Goal: Communication & Community: Share content

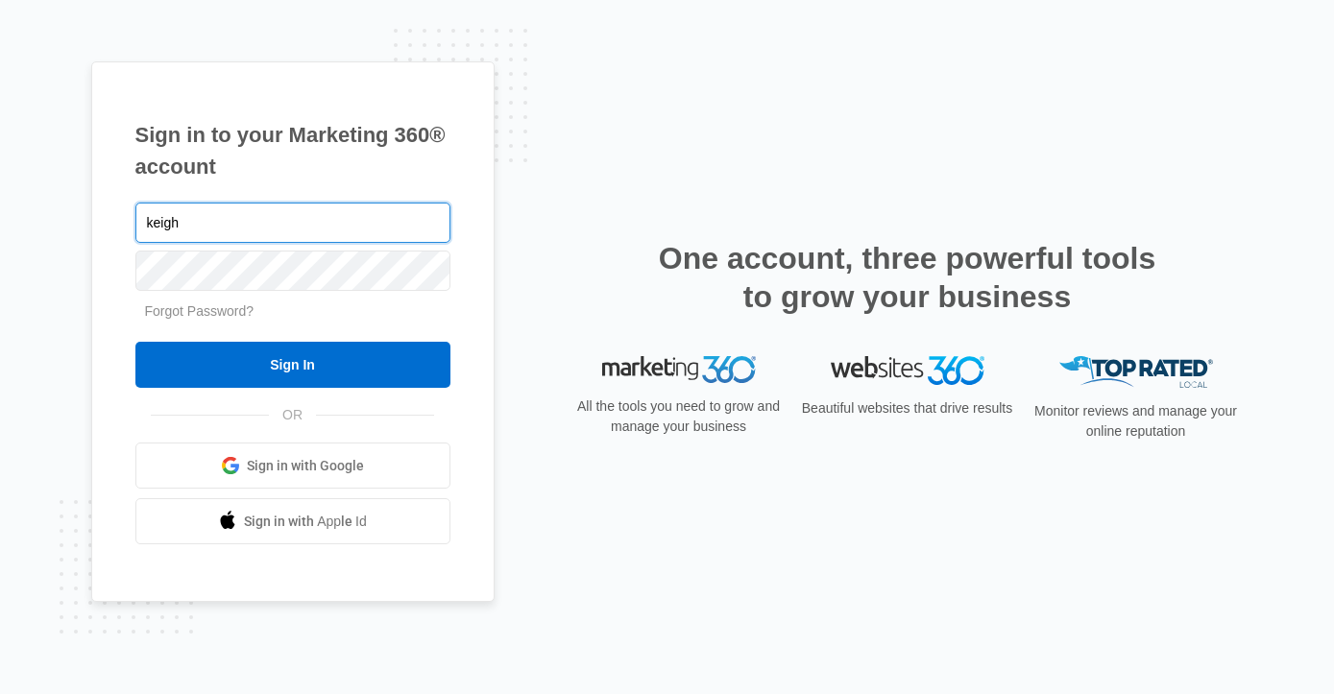
type input "[EMAIL_ADDRESS][DOMAIN_NAME]"
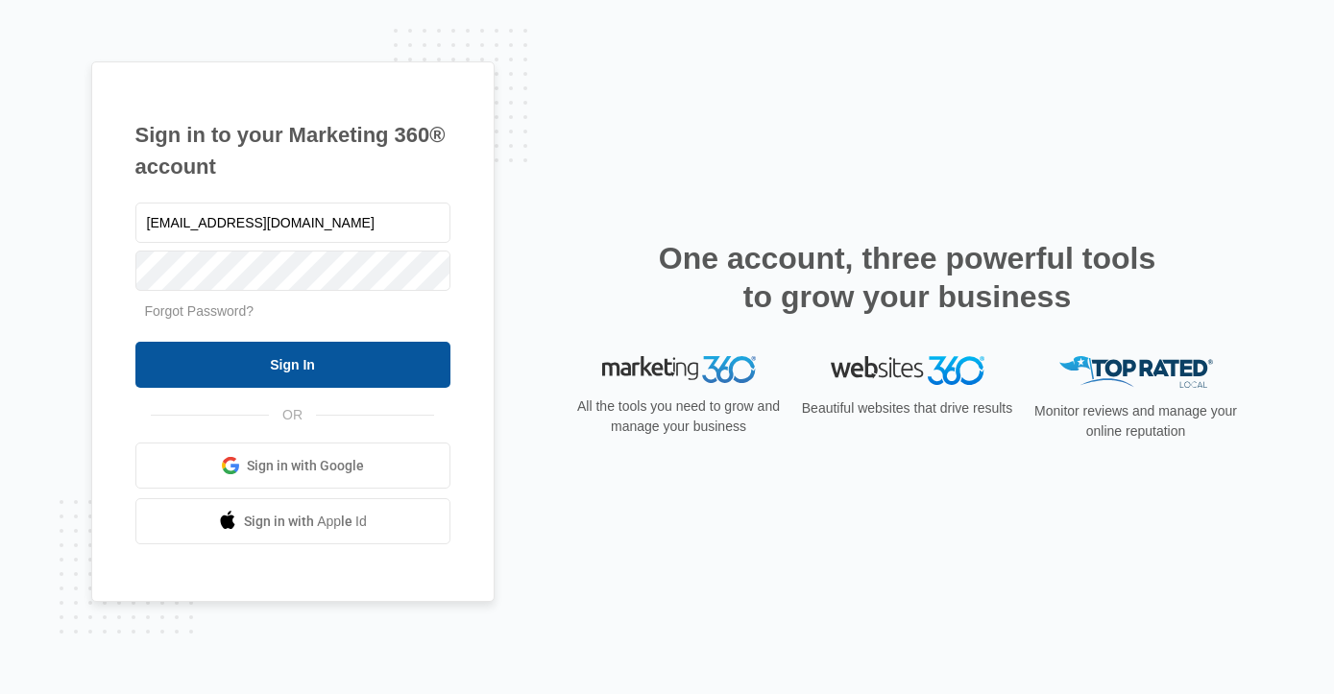
click at [350, 372] on input "Sign In" at bounding box center [292, 365] width 315 height 46
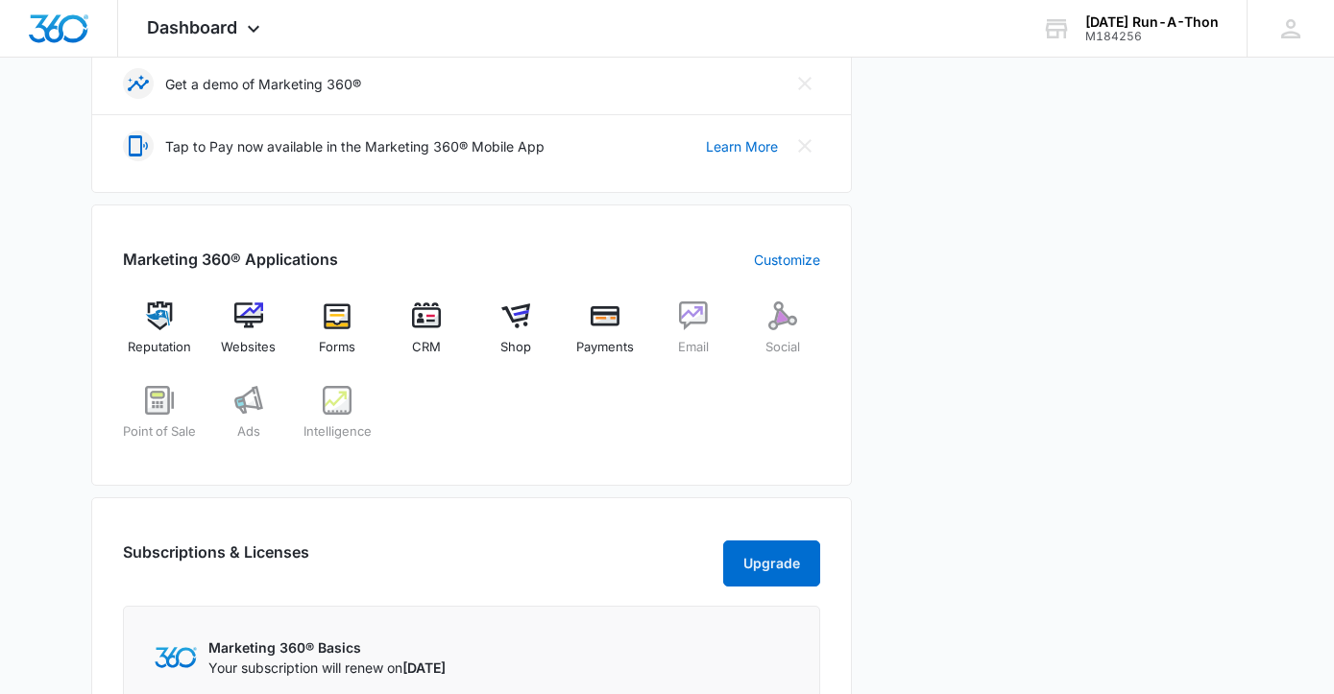
scroll to position [612, 0]
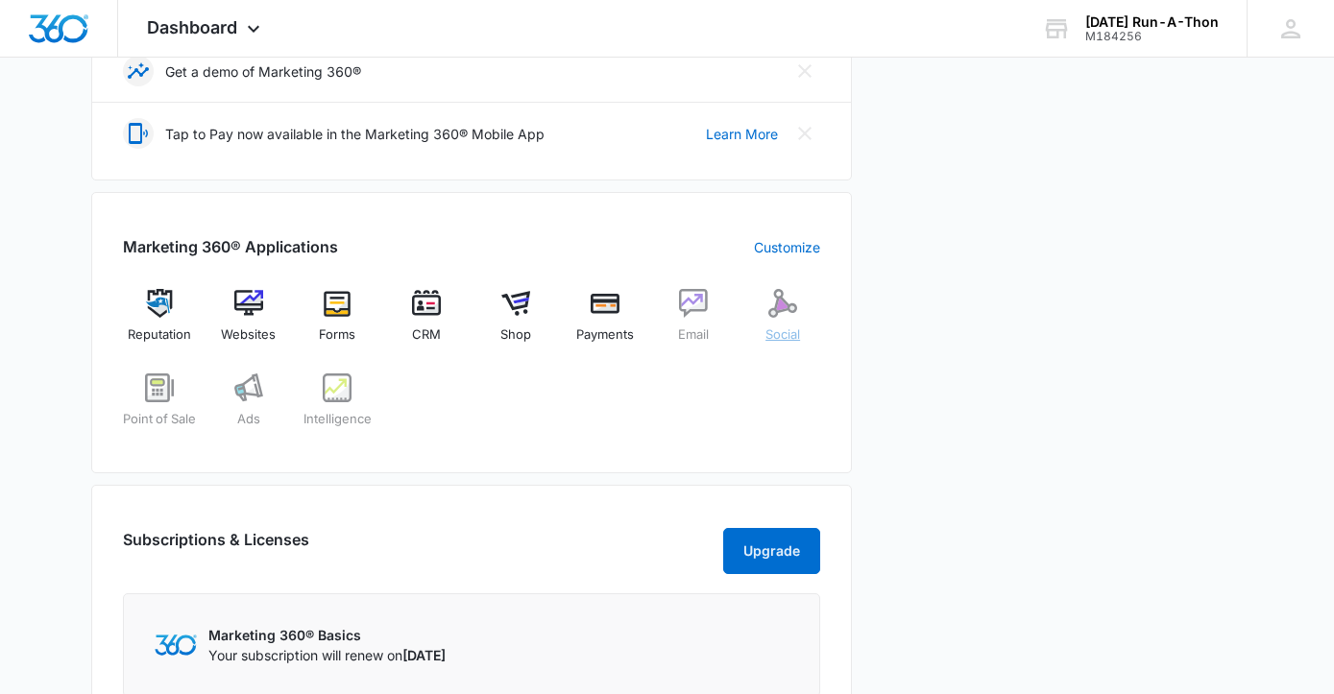
click at [769, 303] on img at bounding box center [782, 303] width 29 height 29
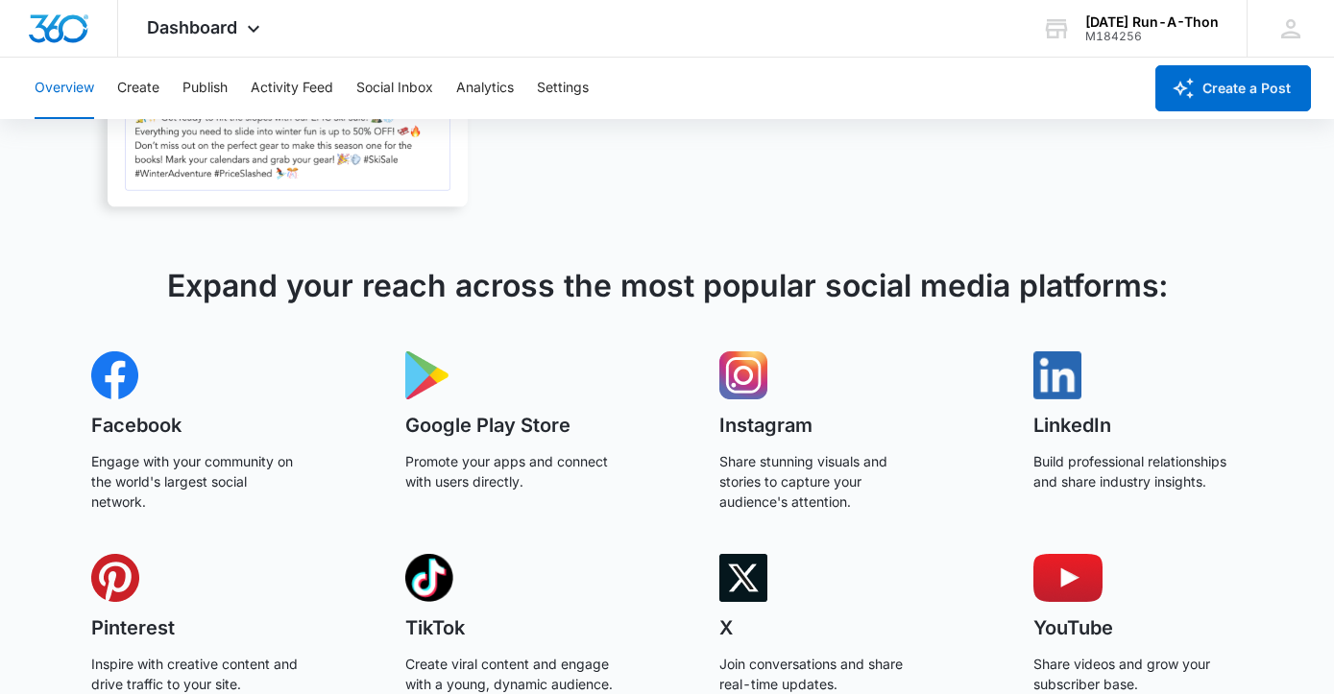
scroll to position [620, 0]
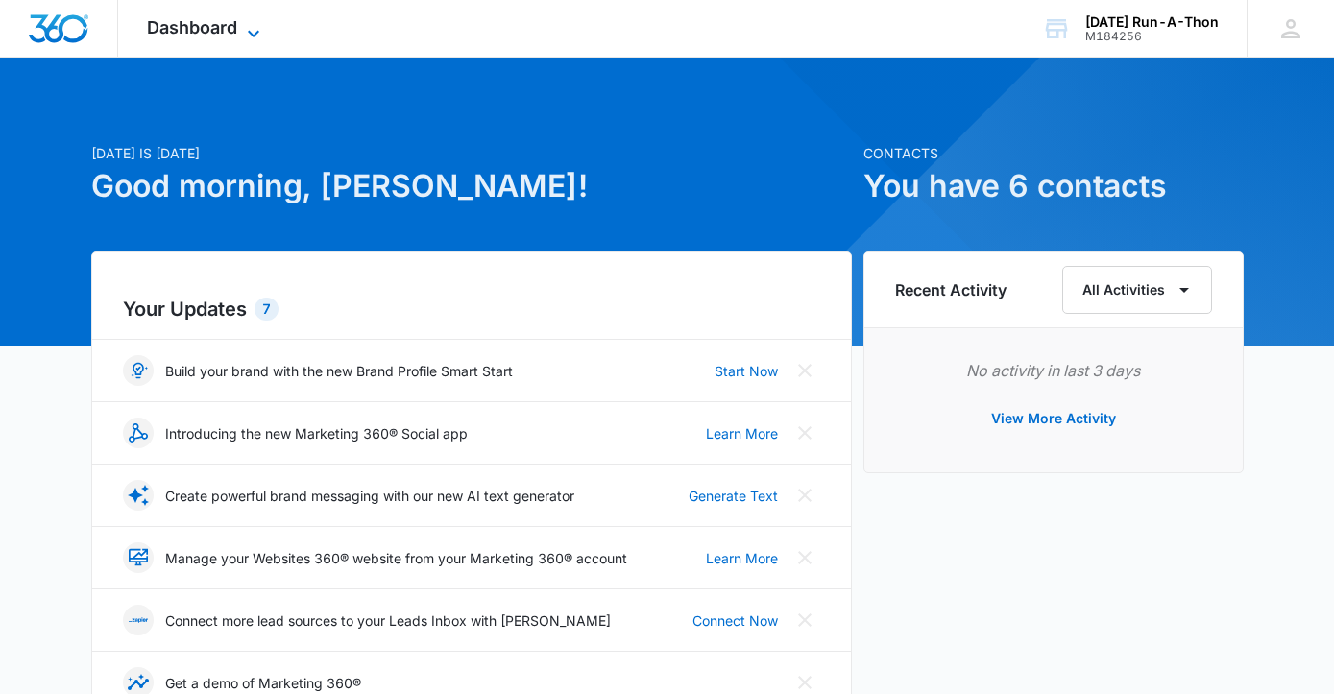
click at [261, 29] on icon at bounding box center [253, 33] width 23 height 23
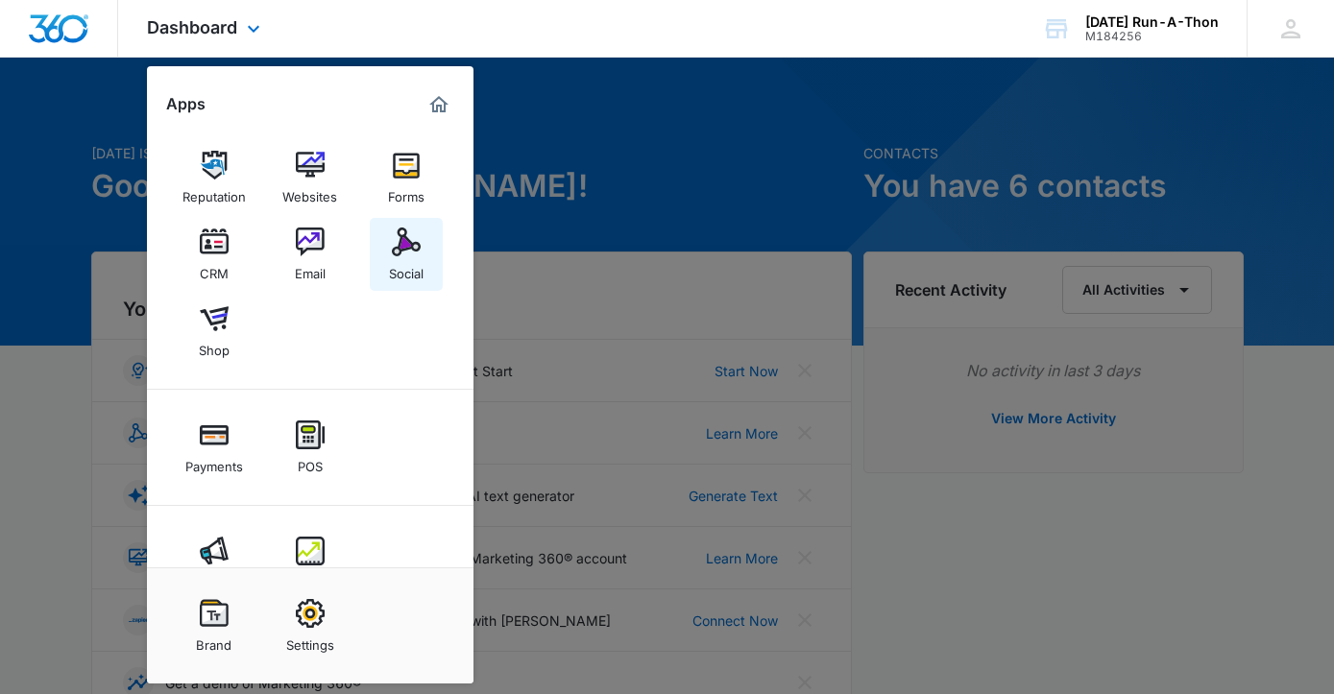
click at [401, 257] on div "Social" at bounding box center [406, 268] width 35 height 25
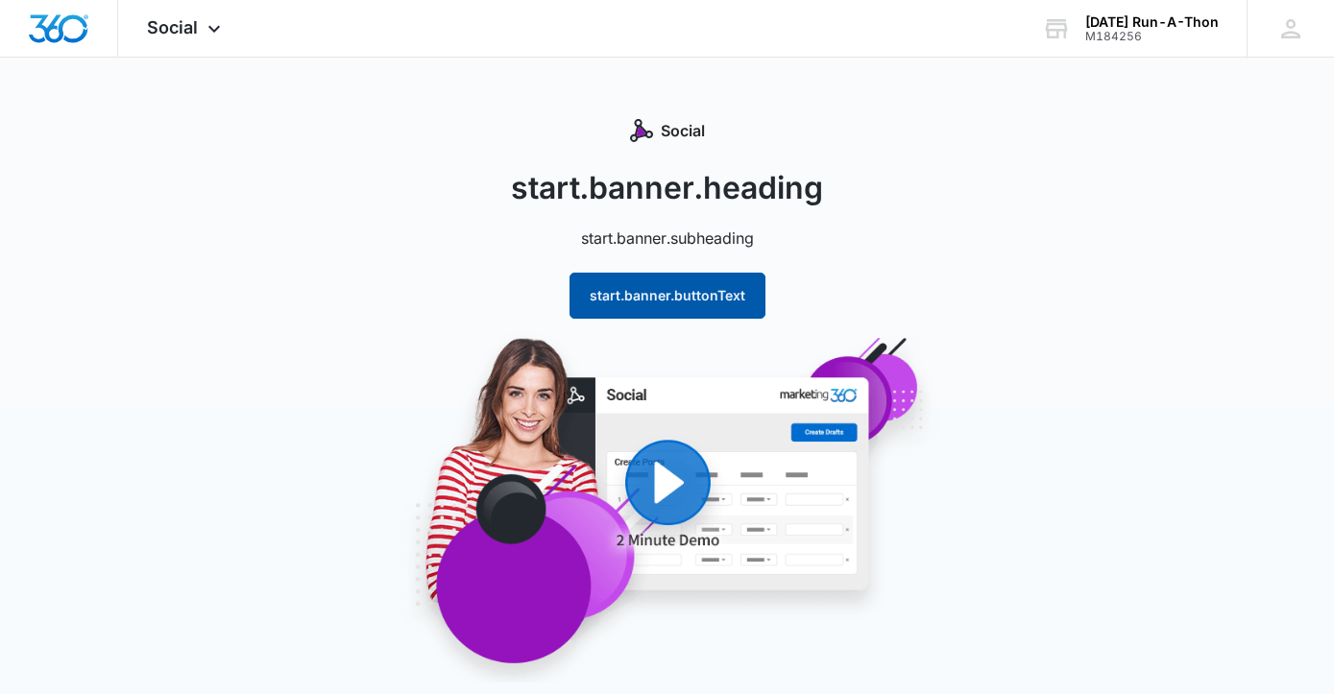
click at [661, 304] on button "start.banner.buttonText" at bounding box center [668, 296] width 196 height 46
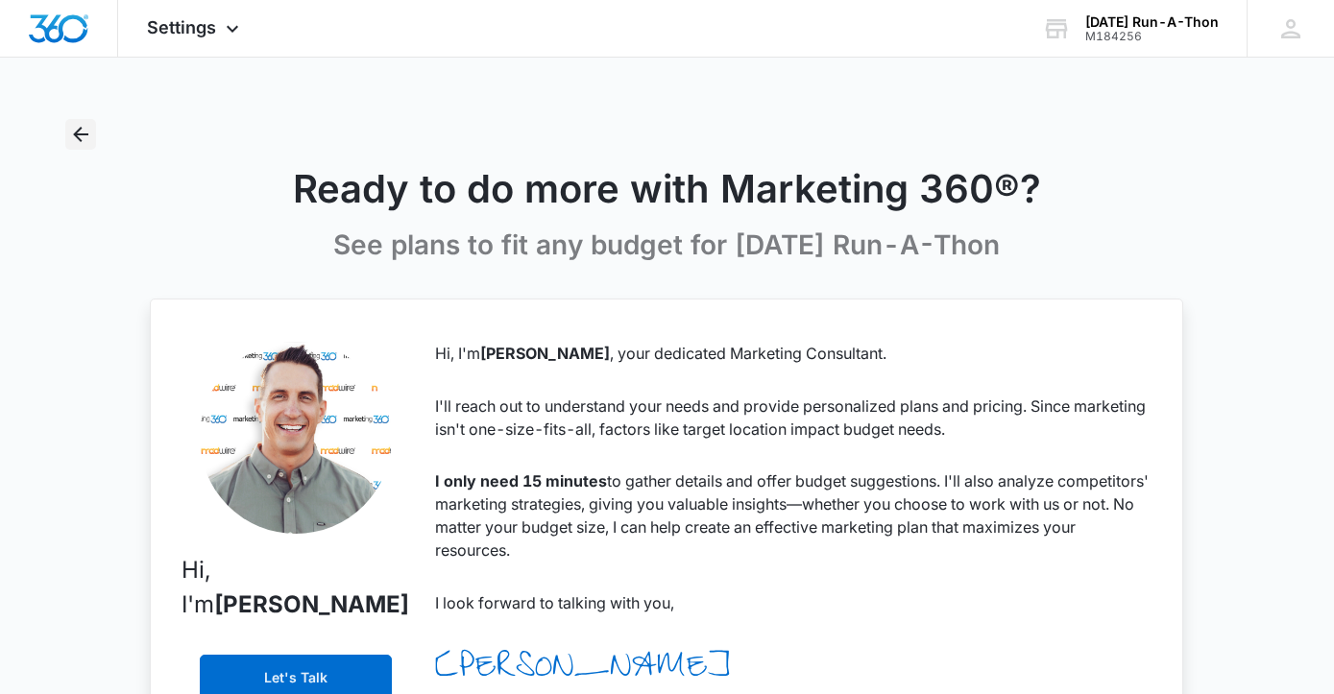
click at [66, 137] on button "Back" at bounding box center [80, 134] width 31 height 31
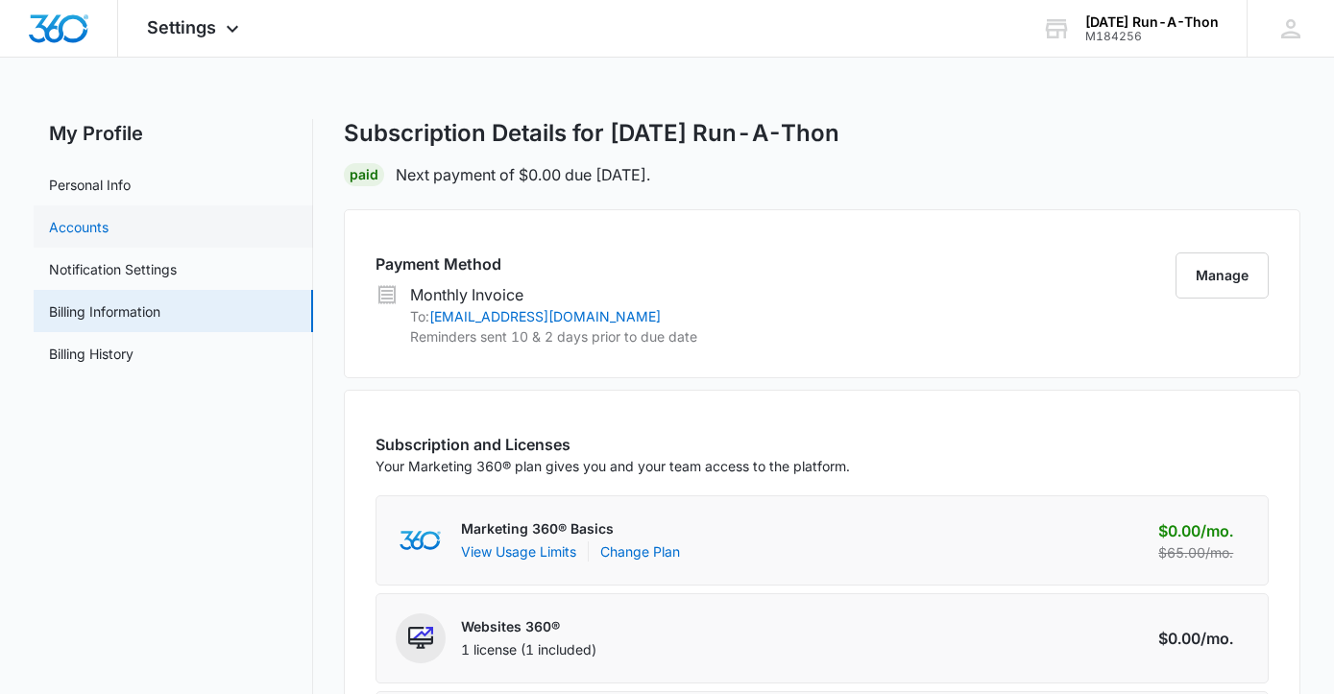
click at [100, 228] on link "Accounts" at bounding box center [79, 227] width 60 height 20
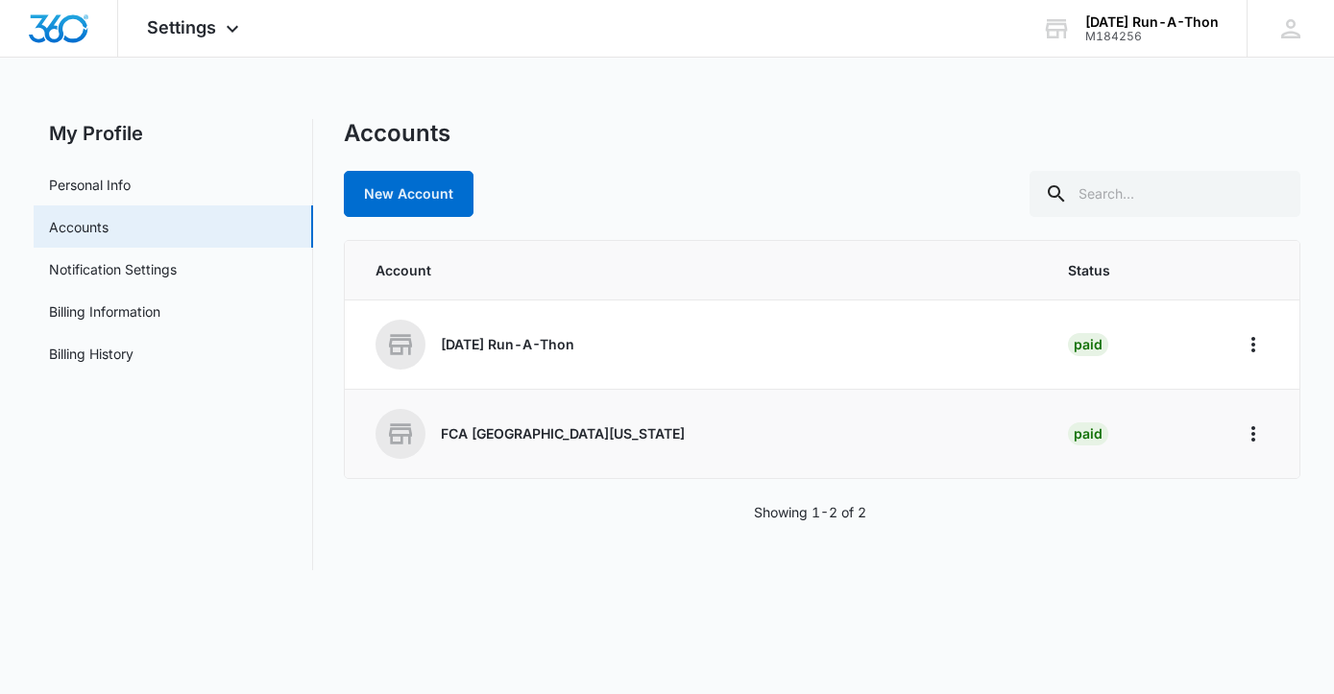
click at [541, 425] on p "FCA [GEOGRAPHIC_DATA][US_STATE]" at bounding box center [563, 434] width 244 height 19
click at [1256, 434] on icon "Home" at bounding box center [1253, 434] width 23 height 23
click at [1180, 481] on div "Go to Dashboard" at bounding box center [1169, 487] width 107 height 13
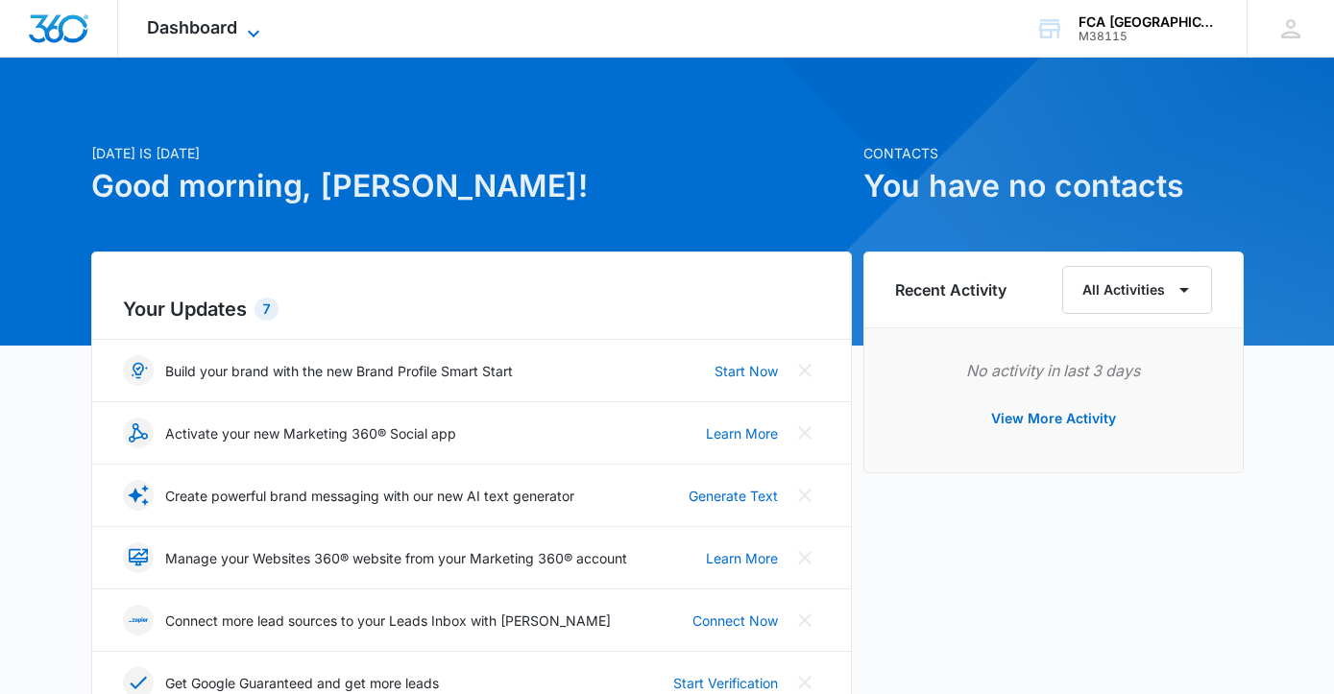
click at [237, 29] on span "Dashboard" at bounding box center [192, 27] width 90 height 20
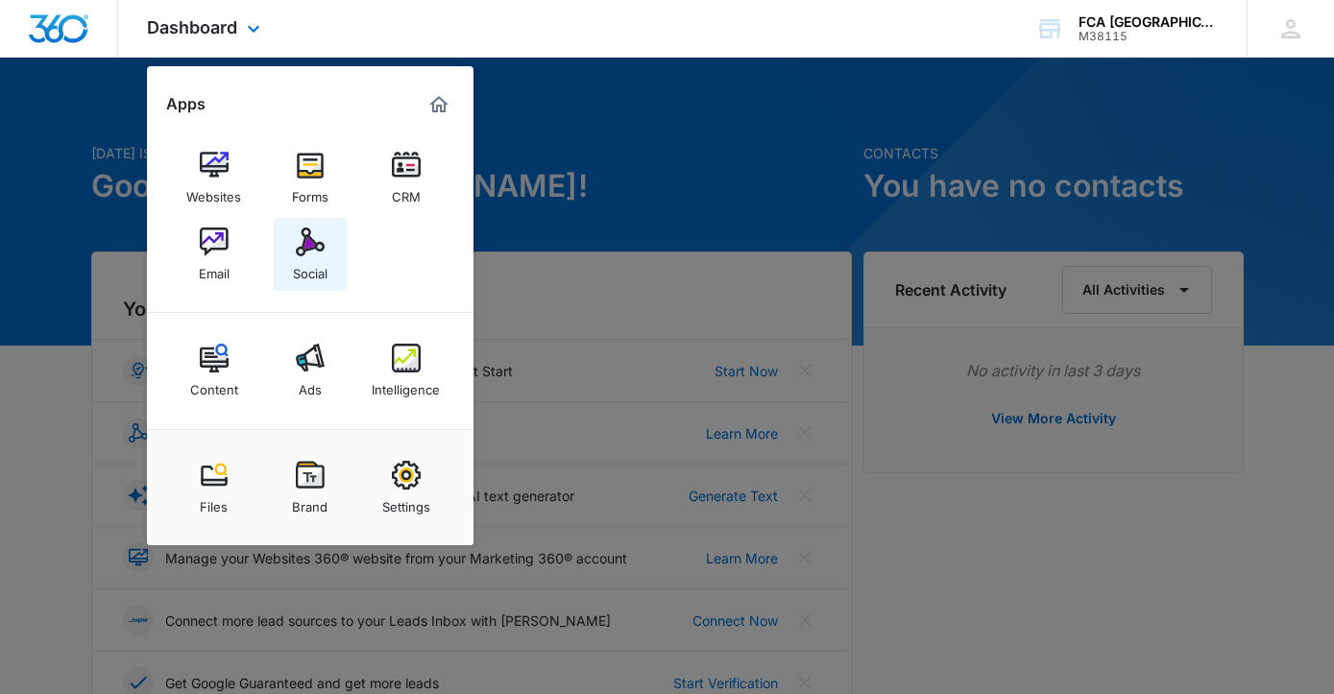
click at [328, 250] on link "Social" at bounding box center [310, 254] width 73 height 73
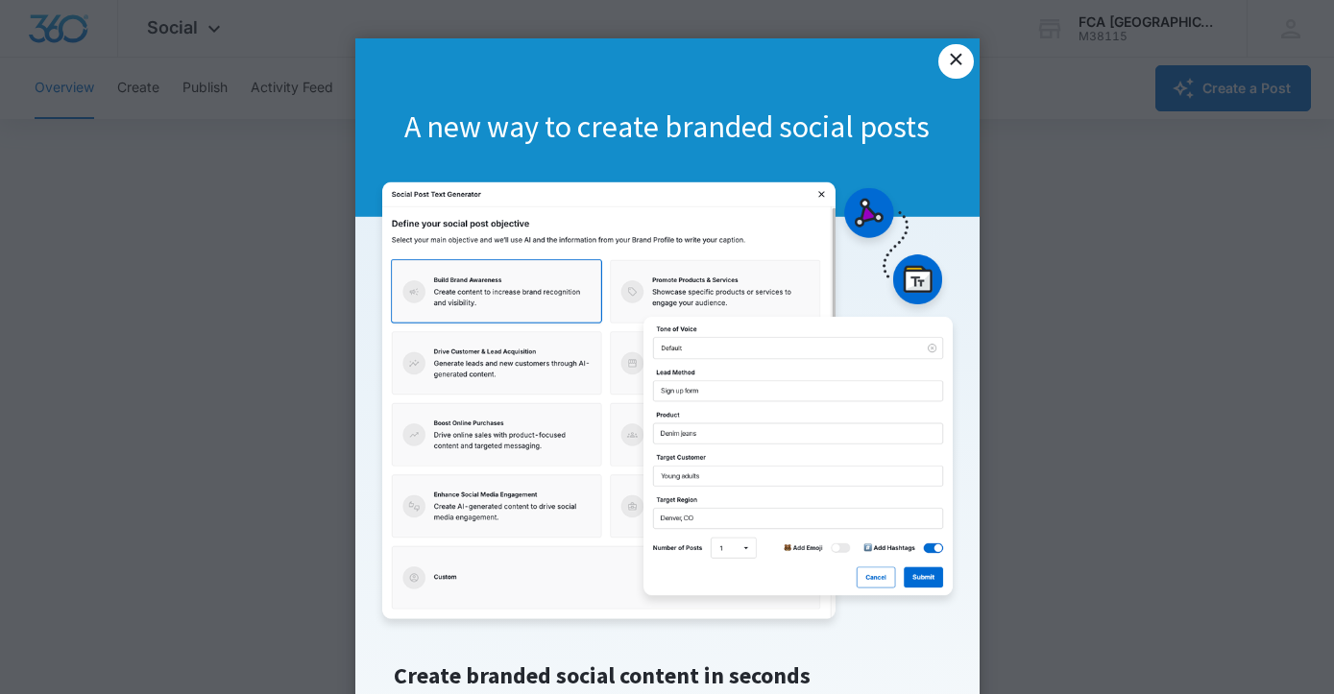
click at [962, 58] on link "×" at bounding box center [955, 61] width 35 height 35
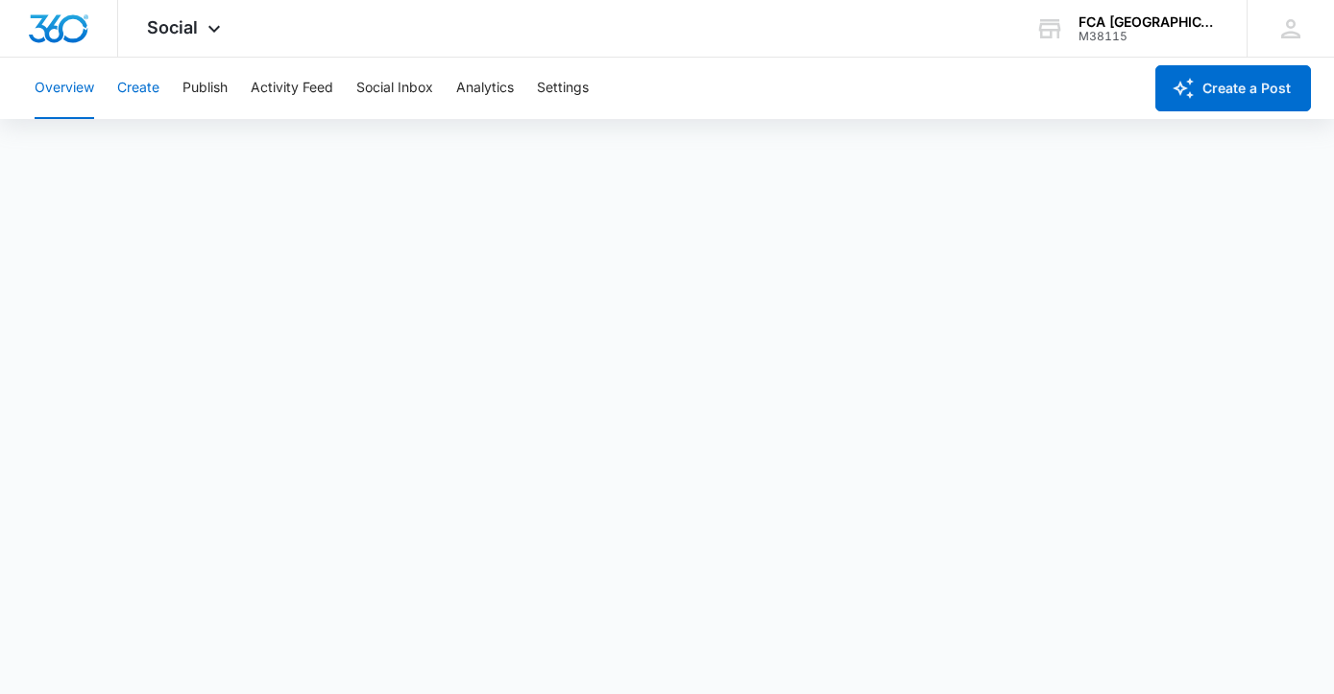
click at [139, 90] on button "Create" at bounding box center [138, 88] width 42 height 61
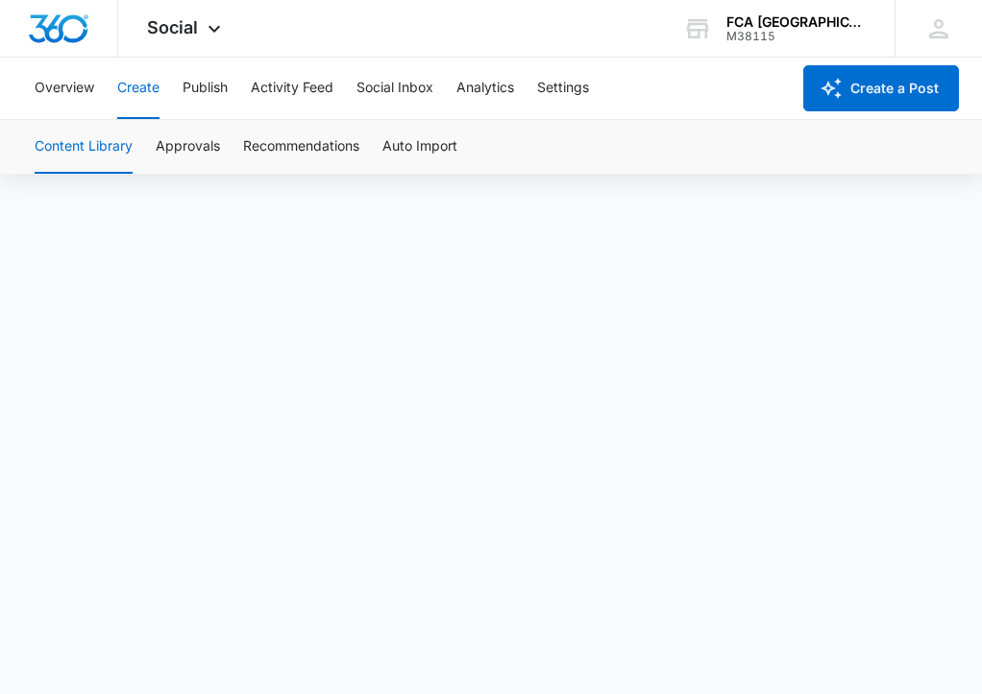
scroll to position [13, 0]
